Goal: Task Accomplishment & Management: Manage account settings

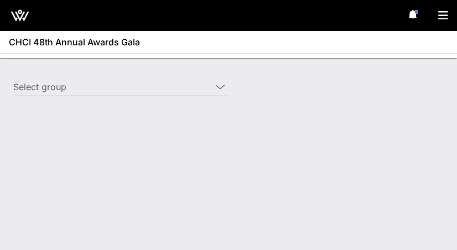
type input "CVS Health (CVS Health) [[PERSON_NAME], [PERSON_NAME][EMAIL_ADDRESS][PERSON_NAM…"
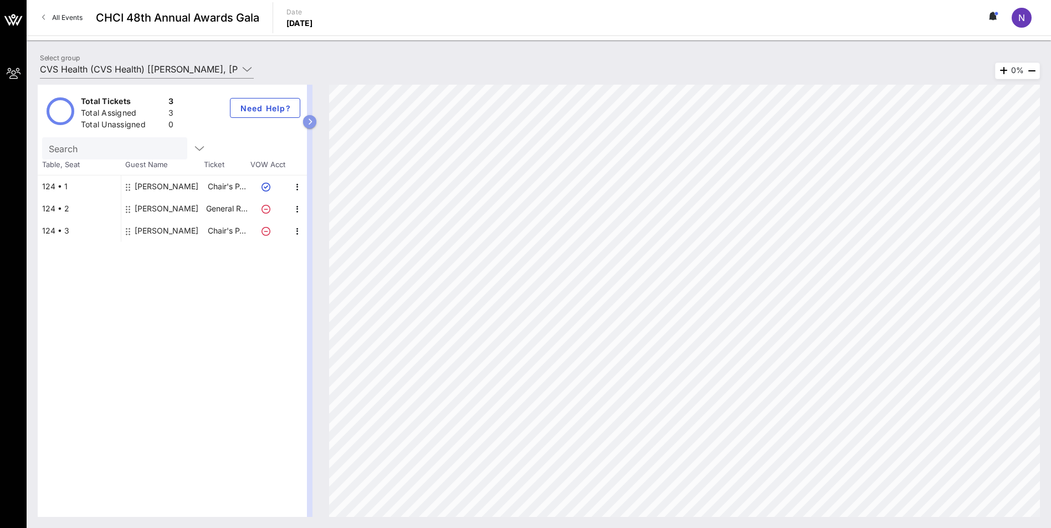
click at [310, 122] on icon "button" at bounding box center [309, 122] width 5 height 7
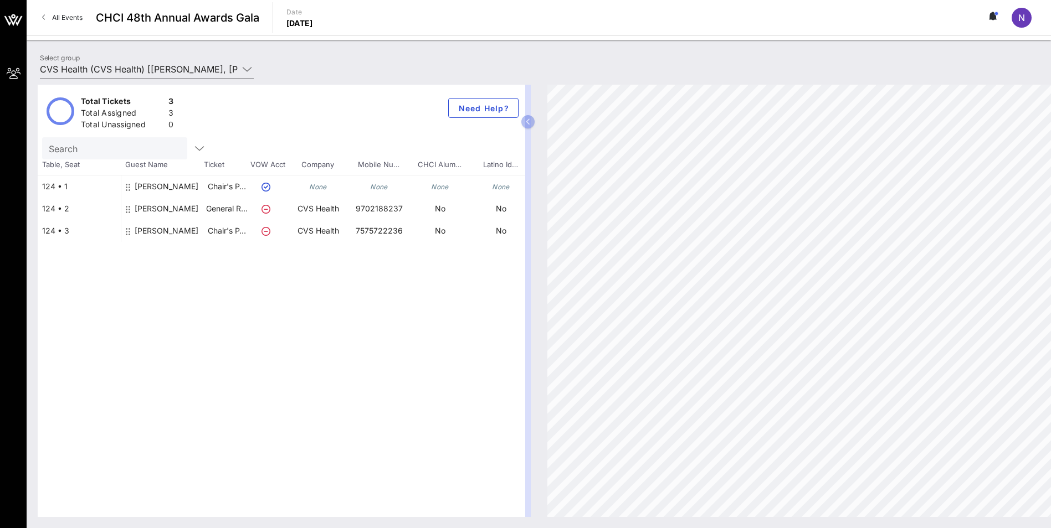
click at [316, 188] on icon "None" at bounding box center [318, 187] width 18 height 8
click at [193, 148] on icon "button" at bounding box center [199, 148] width 13 height 13
click at [457, 189] on icon "None" at bounding box center [501, 187] width 18 height 8
click at [313, 189] on icon "None" at bounding box center [318, 187] width 18 height 8
click at [127, 189] on icon at bounding box center [128, 187] width 4 height 9
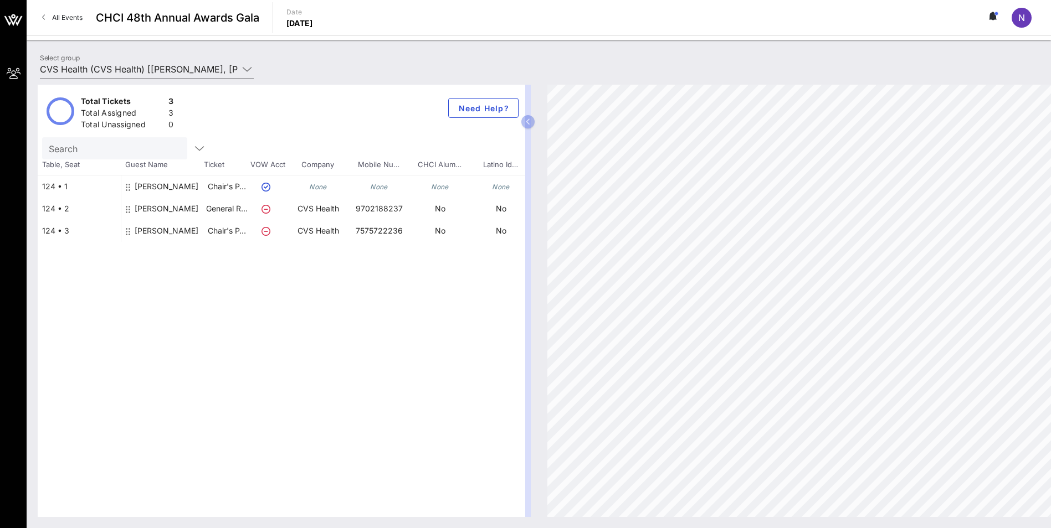
click at [127, 189] on icon at bounding box center [128, 187] width 4 height 9
click at [316, 189] on icon "None" at bounding box center [318, 187] width 18 height 8
drag, startPoint x: 316, startPoint y: 189, endPoint x: 356, endPoint y: 184, distance: 40.8
click at [354, 184] on div "[PERSON_NAME] Chair's P… None None None None None None" at bounding box center [396, 187] width 551 height 22
click at [389, 182] on div "None" at bounding box center [378, 187] width 61 height 22
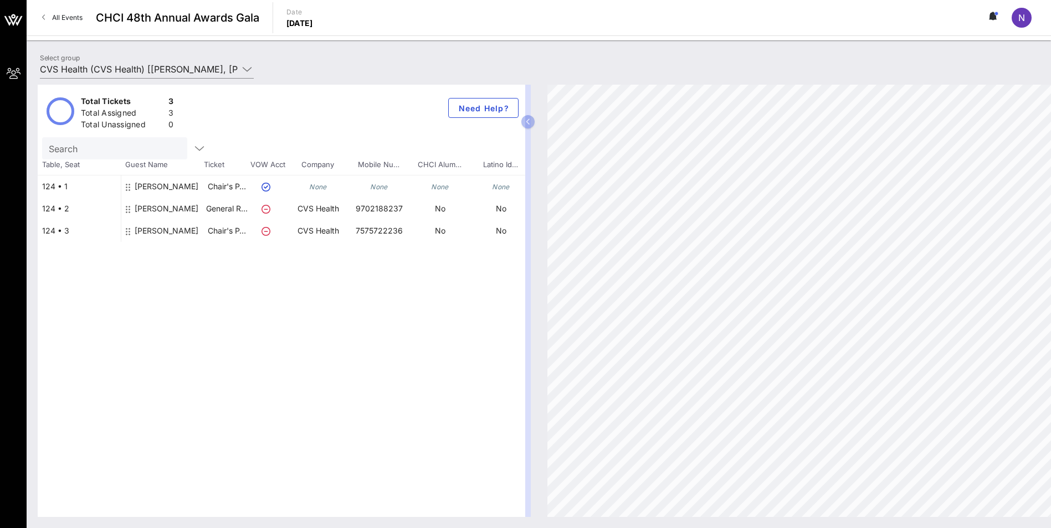
click at [457, 120] on div "Total Tickets 3 Total Assigned 3 Total Unassigned 0 Need Help?" at bounding box center [281, 111] width 487 height 53
click at [457, 122] on icon "button" at bounding box center [528, 122] width 5 height 7
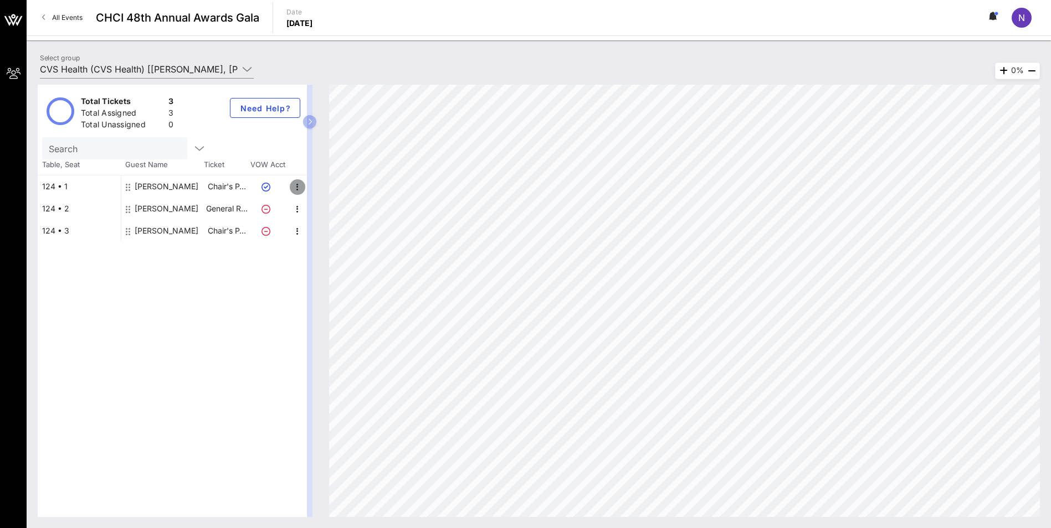
click at [296, 189] on icon "button" at bounding box center [297, 187] width 13 height 13
click at [313, 189] on div "Edit" at bounding box center [325, 190] width 40 height 22
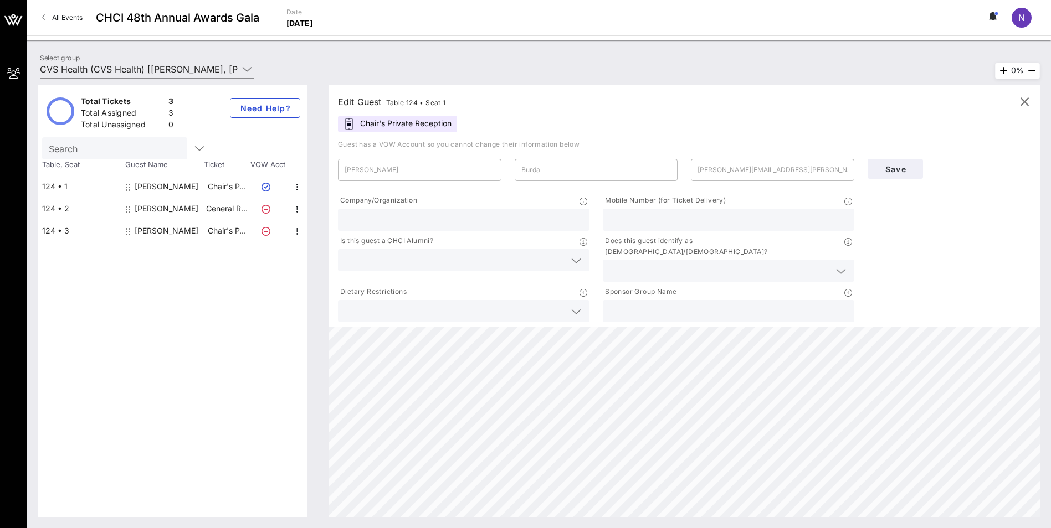
click at [424, 217] on input "text" at bounding box center [463, 220] width 238 height 14
type input "CVS Health"
click at [457, 214] on input "text" at bounding box center [728, 220] width 238 height 14
type input "6087695855"
click at [457, 250] on input "text" at bounding box center [454, 260] width 220 height 14
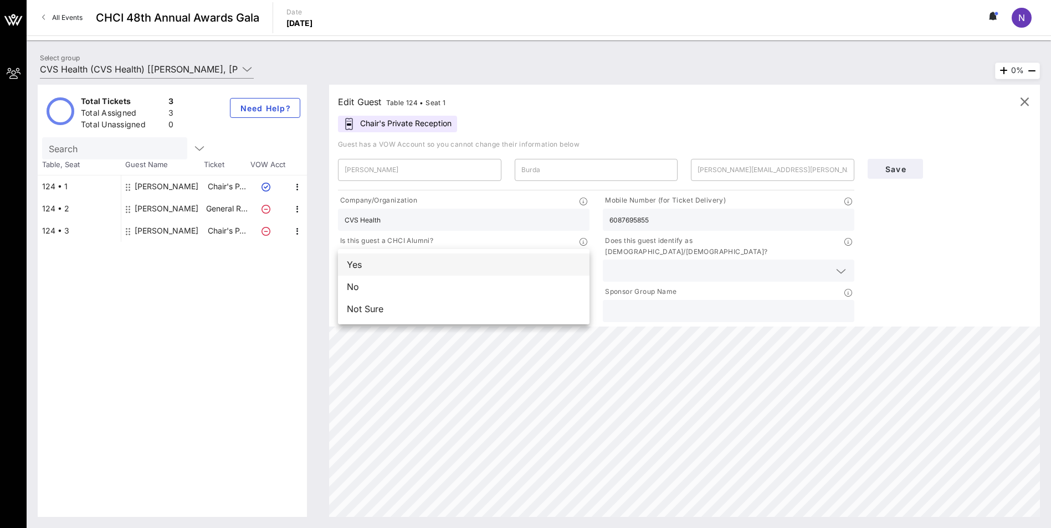
click at [457, 250] on div "Yes" at bounding box center [463, 265] width 251 height 22
click at [457, 250] on input "text" at bounding box center [719, 271] width 220 height 14
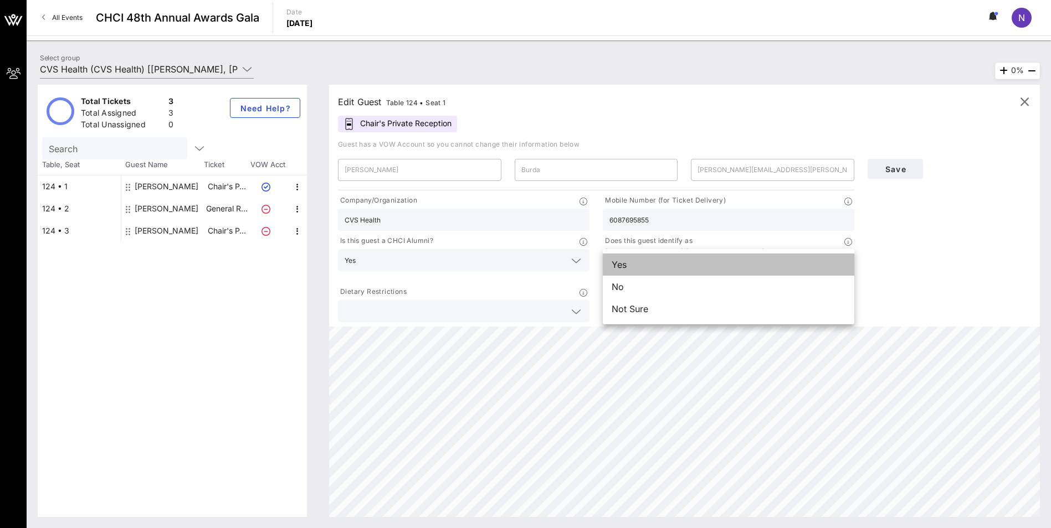
click at [457, 250] on div "Yes" at bounding box center [728, 265] width 251 height 22
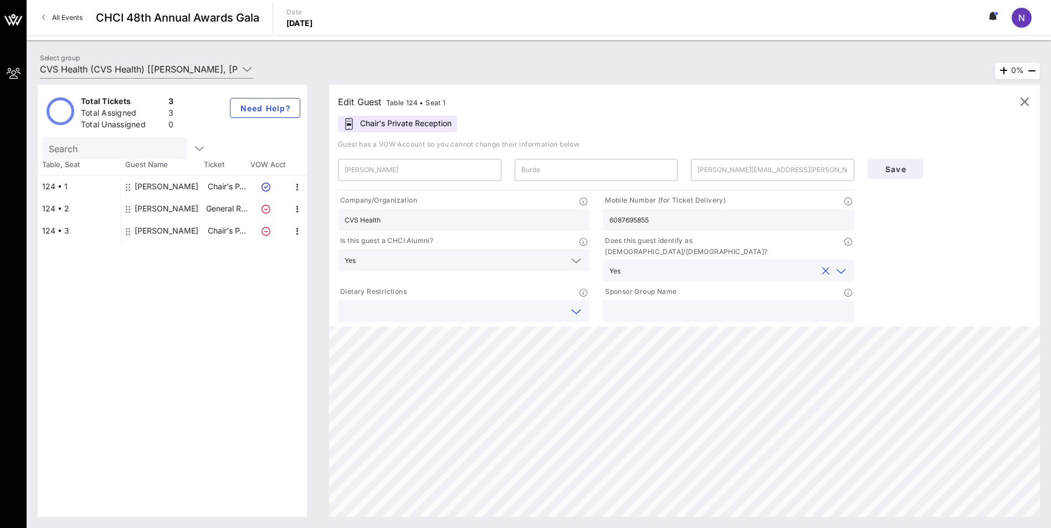
click at [457, 250] on input "text" at bounding box center [454, 311] width 220 height 14
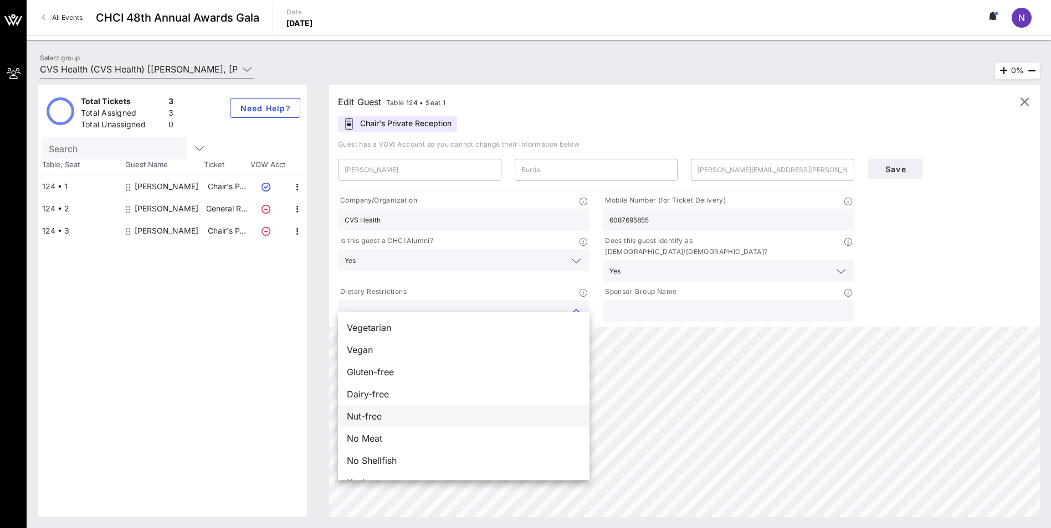
scroll to position [18, 0]
click at [377, 250] on span "No Meat" at bounding box center [364, 420] width 35 height 13
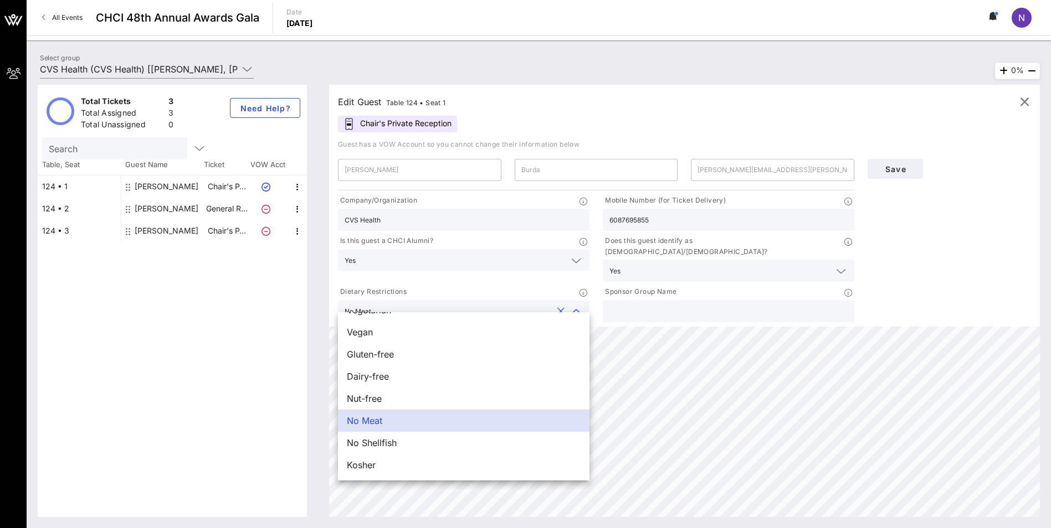
click at [457, 250] on div "Save" at bounding box center [949, 238] width 177 height 172
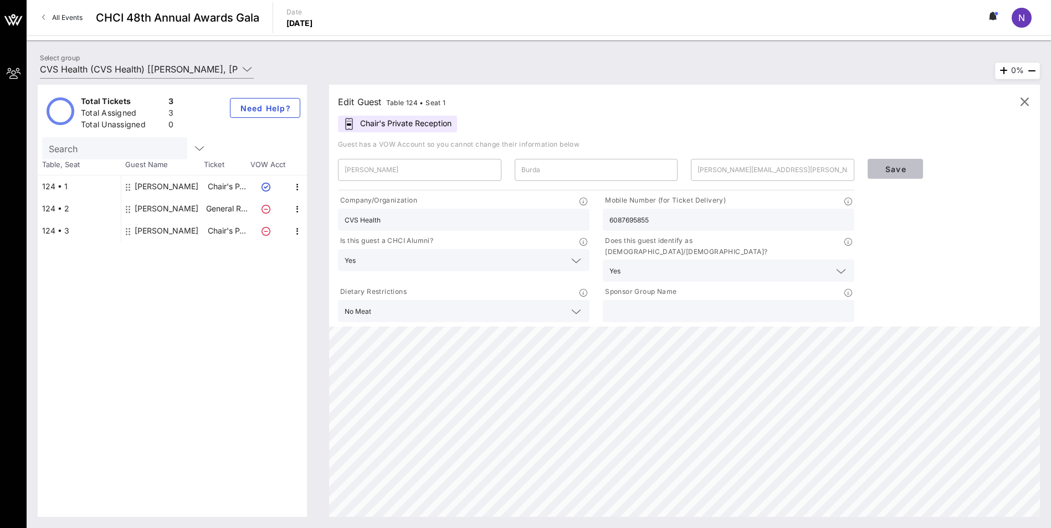
click at [457, 166] on span "Save" at bounding box center [895, 168] width 38 height 9
